Goal: Communication & Community: Participate in discussion

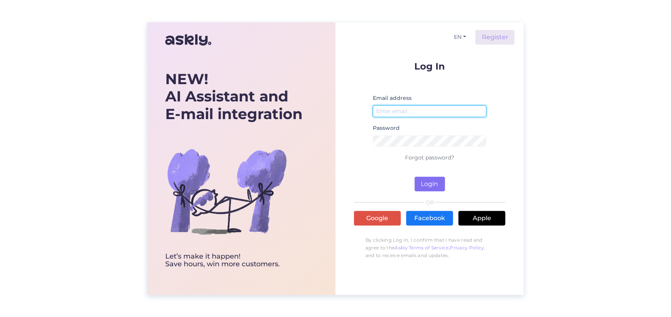
type input "[EMAIL_ADDRESS][DOMAIN_NAME]"
click at [430, 183] on button "Login" at bounding box center [430, 184] width 30 height 15
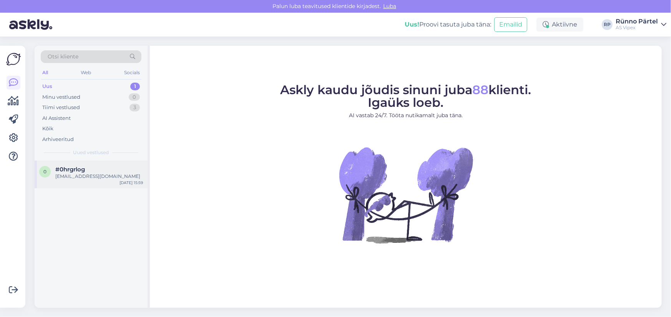
click at [83, 176] on div "[EMAIL_ADDRESS][DOMAIN_NAME]" at bounding box center [99, 176] width 88 height 7
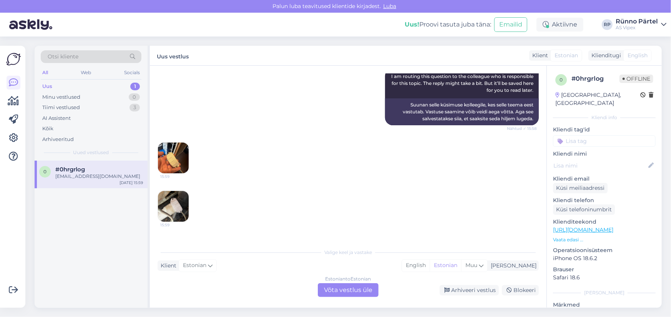
scroll to position [216, 0]
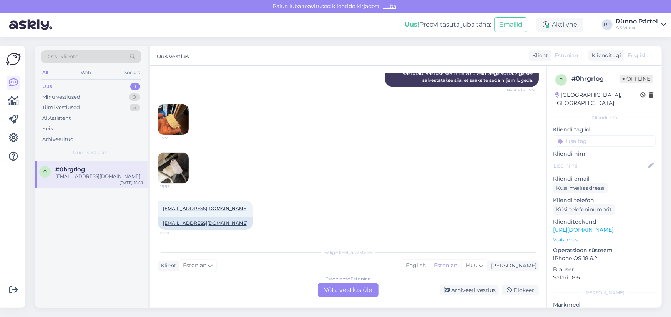
click at [175, 125] on img at bounding box center [173, 119] width 31 height 31
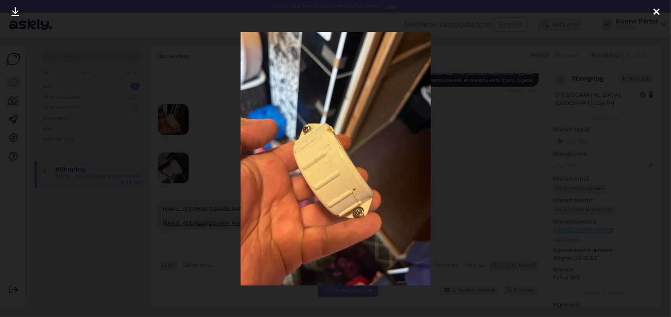
click at [657, 14] on icon at bounding box center [656, 12] width 6 height 10
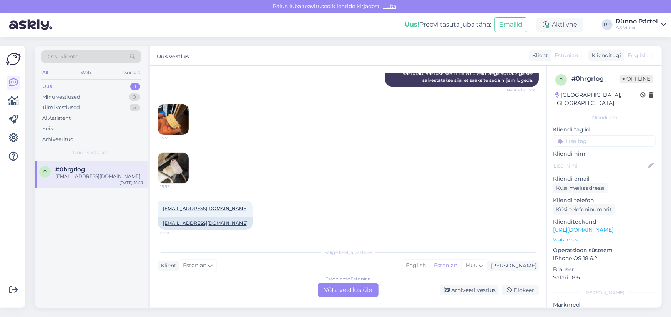
click at [177, 168] on img at bounding box center [173, 168] width 31 height 31
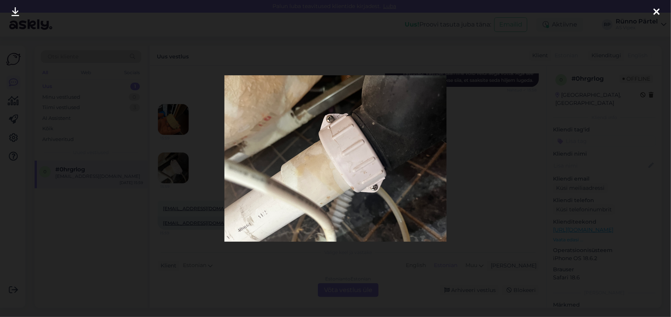
click at [658, 12] on icon at bounding box center [656, 12] width 6 height 10
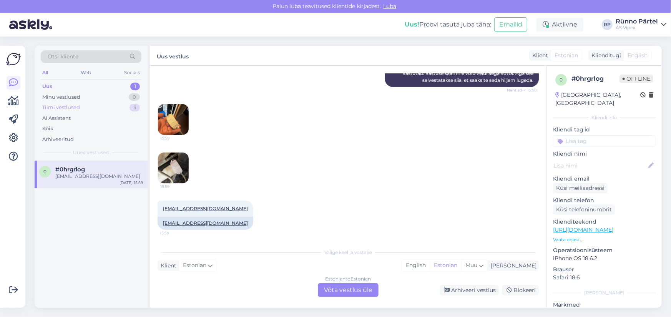
click at [66, 108] on div "Tiimi vestlused" at bounding box center [61, 108] width 38 height 8
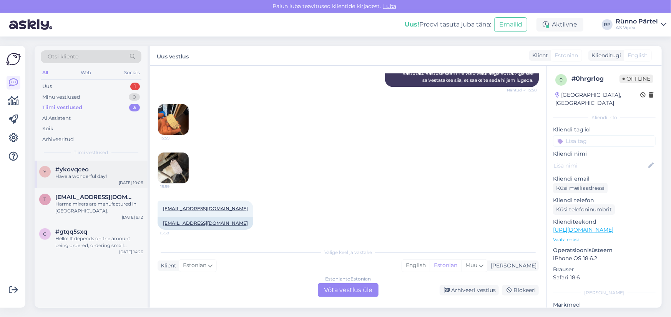
click at [80, 178] on div "Have a wonderful day!" at bounding box center [99, 176] width 88 height 7
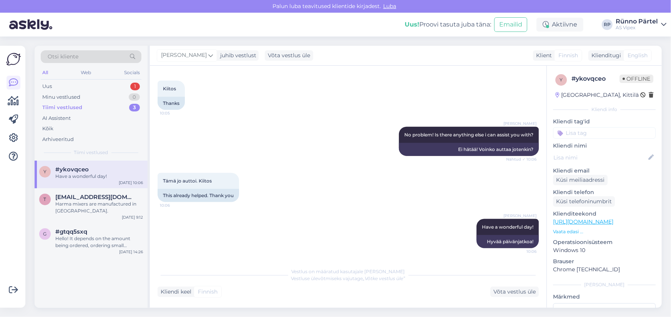
scroll to position [626, 0]
click at [72, 204] on div "Harma mixers are manufactured in [GEOGRAPHIC_DATA]." at bounding box center [99, 208] width 88 height 14
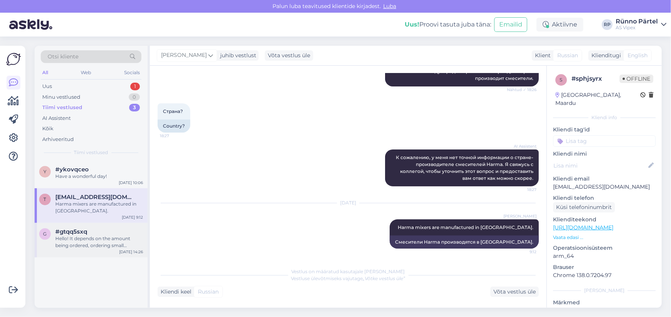
click at [73, 231] on span "#gtqq5sxq" at bounding box center [71, 231] width 32 height 7
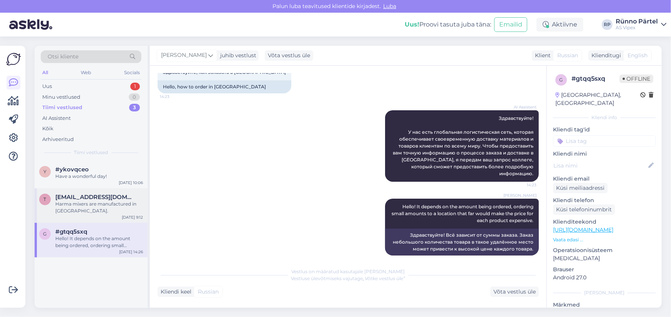
click at [76, 208] on div "Harma mixers are manufactured in [GEOGRAPHIC_DATA]." at bounding box center [99, 208] width 88 height 14
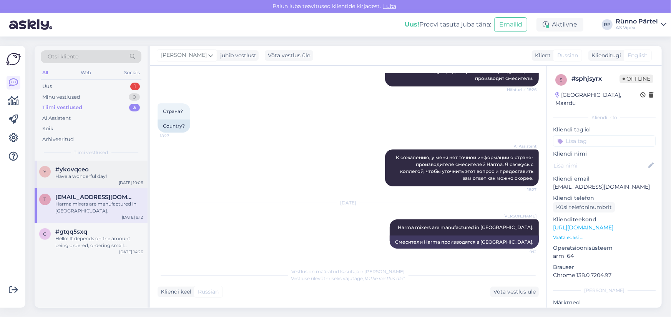
click at [84, 176] on div "Have a wonderful day!" at bounding box center [99, 176] width 88 height 7
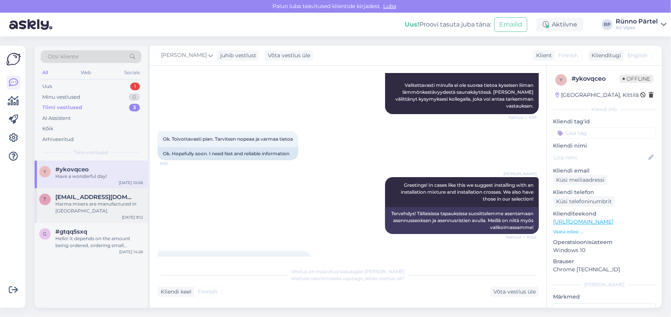
scroll to position [626, 0]
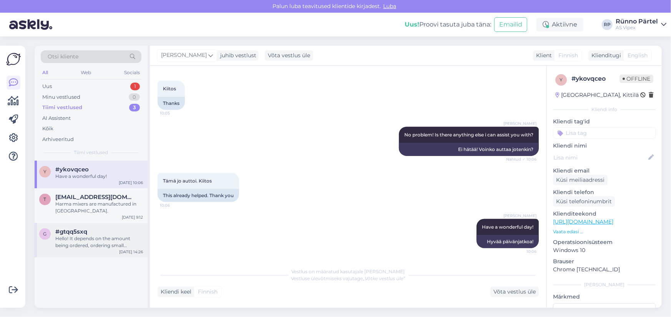
click at [84, 240] on div "Hello! It depends on the amount being ordered, ordering small amounts to a loca…" at bounding box center [99, 242] width 88 height 14
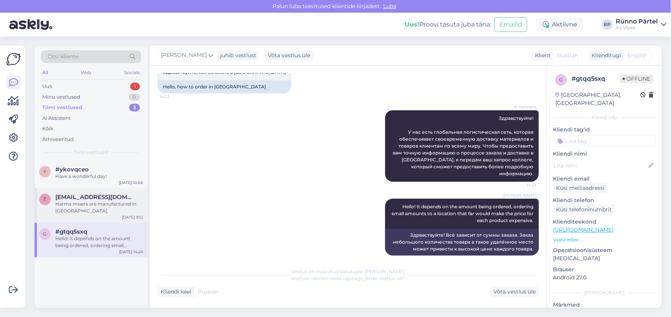
click at [88, 209] on div "Harma mixers are manufactured in [GEOGRAPHIC_DATA]." at bounding box center [99, 208] width 88 height 14
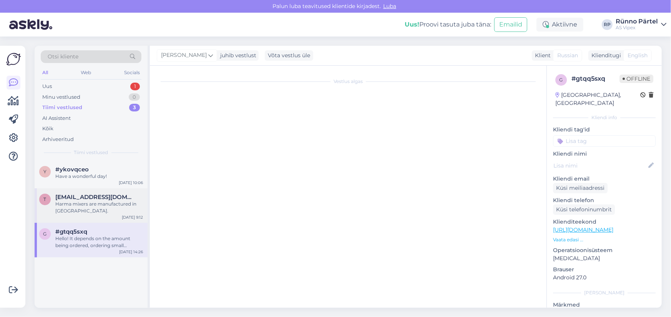
scroll to position [111, 0]
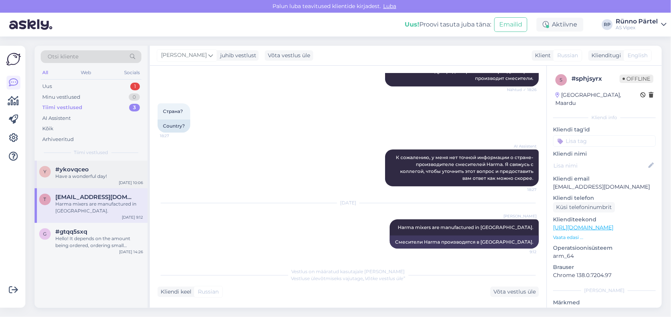
click at [94, 173] on div "Have a wonderful day!" at bounding box center [99, 176] width 88 height 7
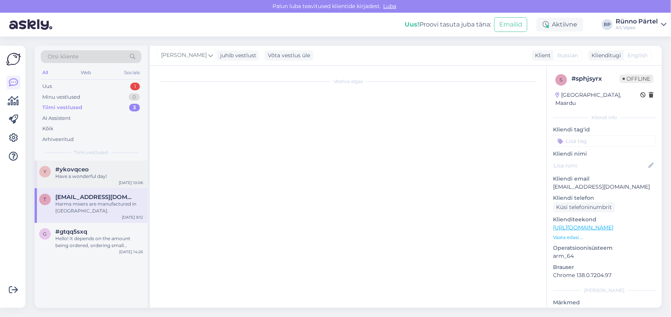
scroll to position [626, 0]
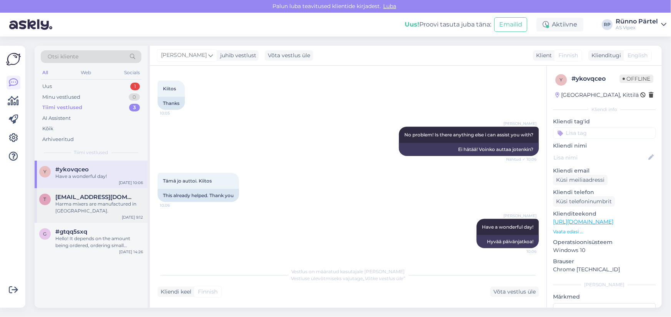
drag, startPoint x: 98, startPoint y: 201, endPoint x: 96, endPoint y: 206, distance: 5.5
click at [98, 201] on div "Harma mixers are manufactured in [GEOGRAPHIC_DATA]." at bounding box center [99, 208] width 88 height 14
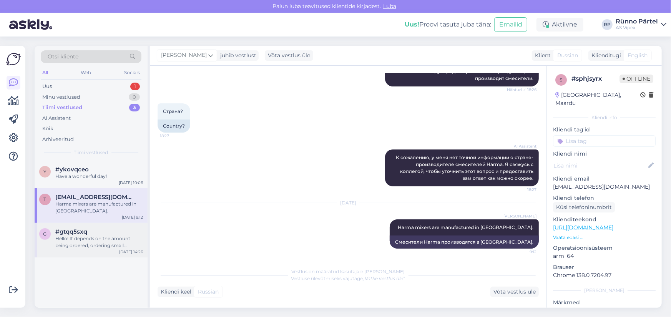
click at [85, 231] on span "#gtqq5sxq" at bounding box center [71, 231] width 32 height 7
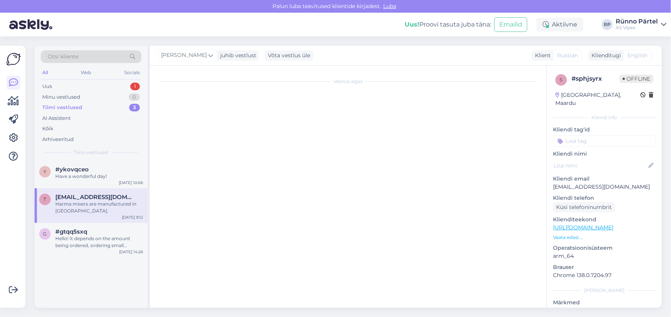
scroll to position [50, 0]
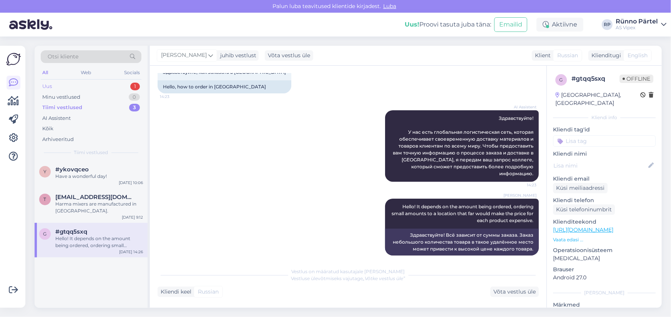
click at [63, 88] on div "Uus 1" at bounding box center [91, 86] width 101 height 11
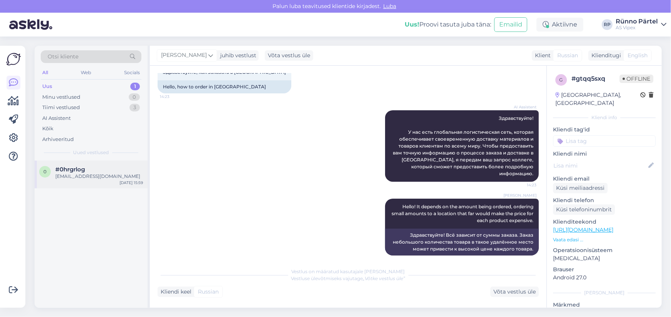
click at [77, 174] on div "[EMAIL_ADDRESS][DOMAIN_NAME]" at bounding box center [99, 176] width 88 height 7
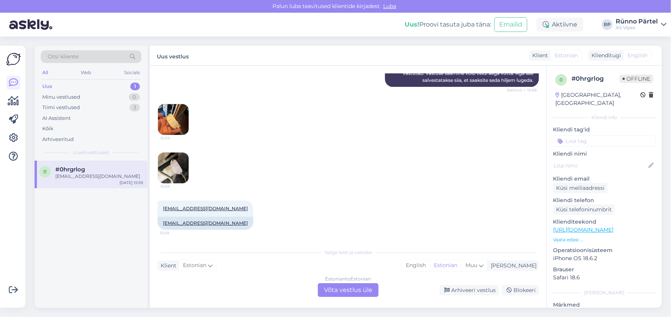
scroll to position [197, 0]
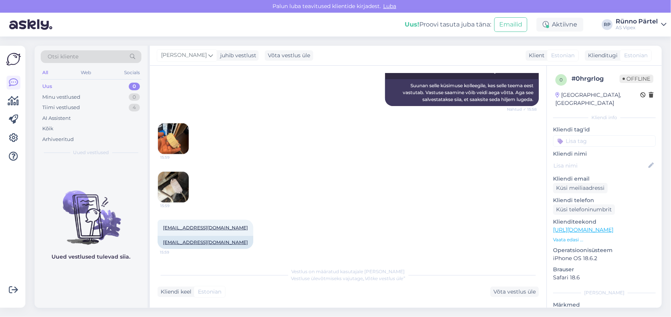
click at [83, 86] on div "Uus 0" at bounding box center [91, 86] width 101 height 11
click at [64, 109] on div "Tiimi vestlused" at bounding box center [61, 108] width 38 height 8
